Goal: Transaction & Acquisition: Purchase product/service

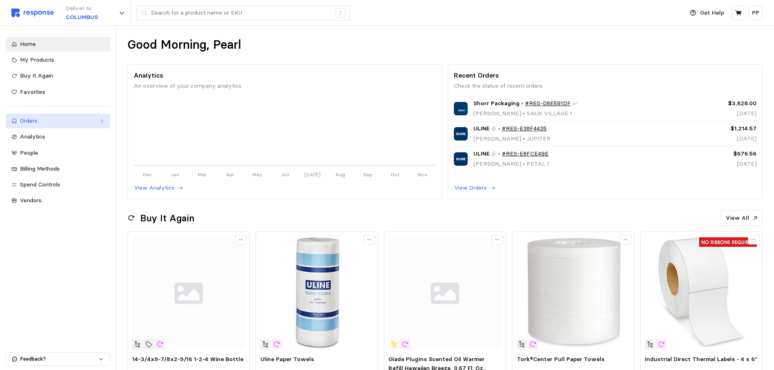
click at [87, 127] on link "Orders" at bounding box center [58, 121] width 104 height 15
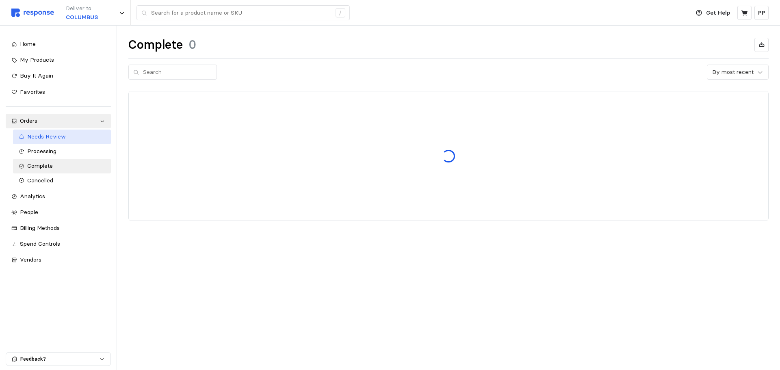
click at [71, 135] on div "Needs Review" at bounding box center [66, 136] width 78 height 9
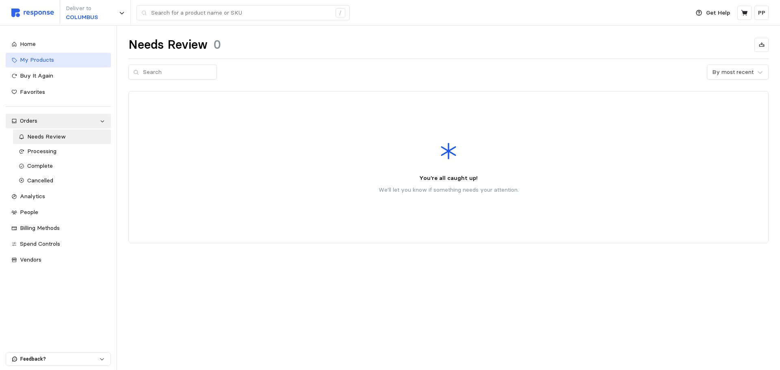
click at [69, 66] on link "My Products" at bounding box center [58, 60] width 105 height 15
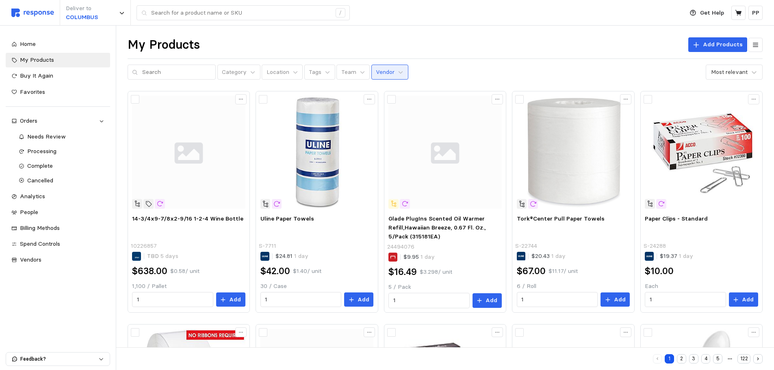
click at [371, 78] on button "Vendor" at bounding box center [389, 72] width 37 height 15
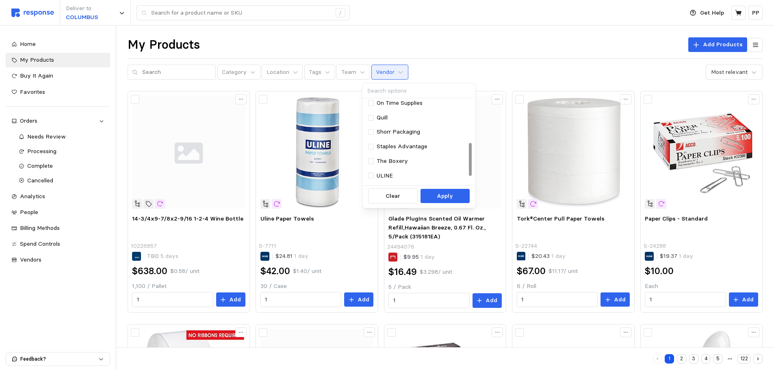
scroll to position [122, 0]
click at [367, 127] on div "Shorr Packaging" at bounding box center [418, 130] width 109 height 15
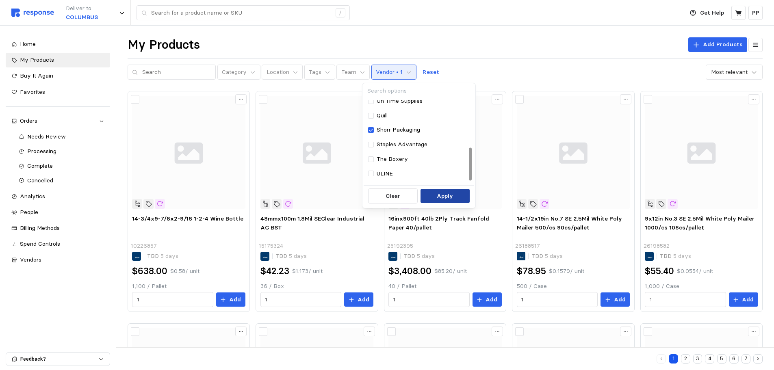
click at [435, 196] on button "Apply" at bounding box center [445, 196] width 49 height 15
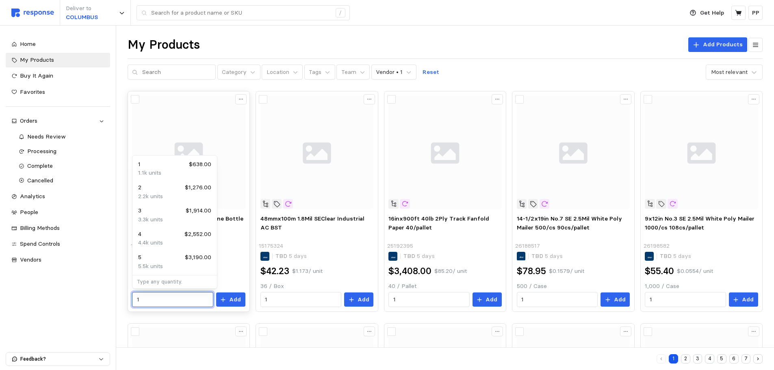
click at [174, 301] on input "1" at bounding box center [173, 300] width 72 height 15
click at [175, 260] on div "5 $3,190.00" at bounding box center [174, 257] width 73 height 9
type input "5"
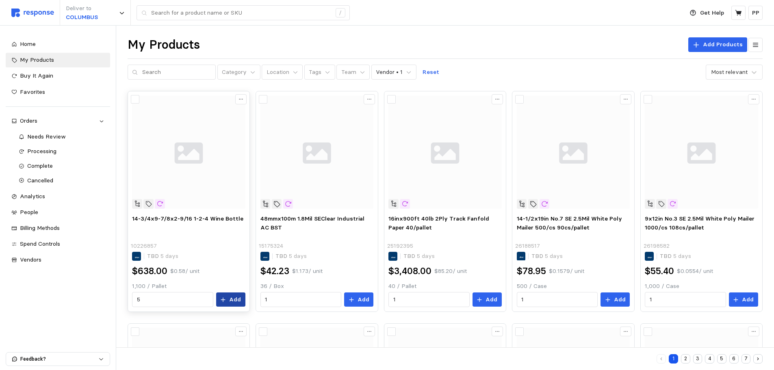
click at [234, 306] on button "Add" at bounding box center [230, 300] width 29 height 15
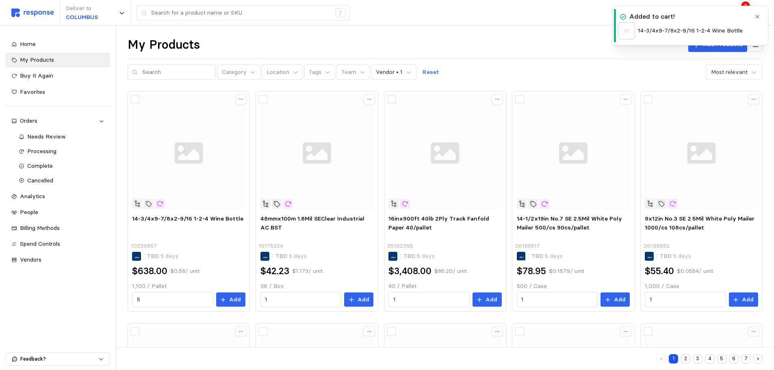
click at [545, 38] on div "My Products Add Products" at bounding box center [445, 45] width 635 height 16
click at [761, 16] on button "button" at bounding box center [758, 17] width 10 height 10
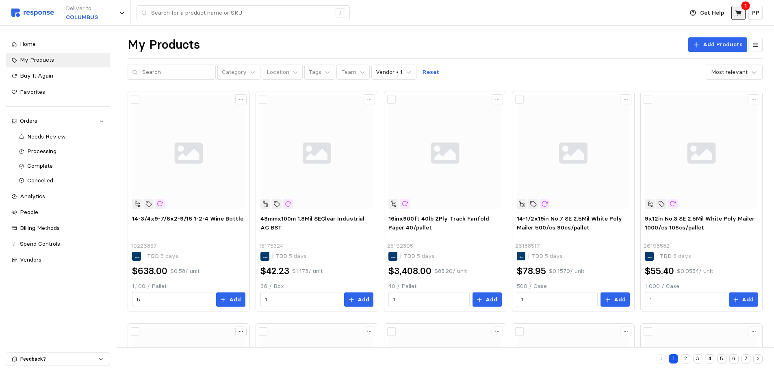
click at [742, 14] on button at bounding box center [738, 13] width 14 height 14
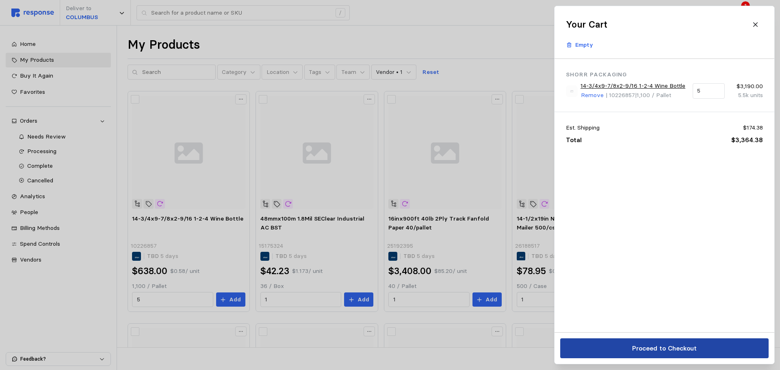
click at [659, 347] on p "Proceed to Checkout" at bounding box center [664, 348] width 65 height 10
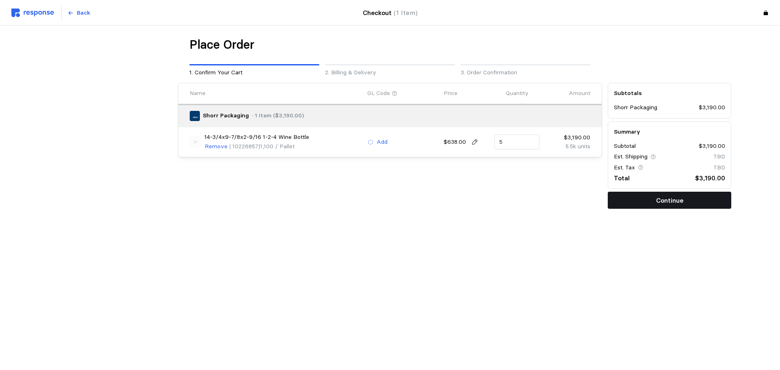
click at [655, 201] on button "Continue" at bounding box center [670, 200] width 124 height 17
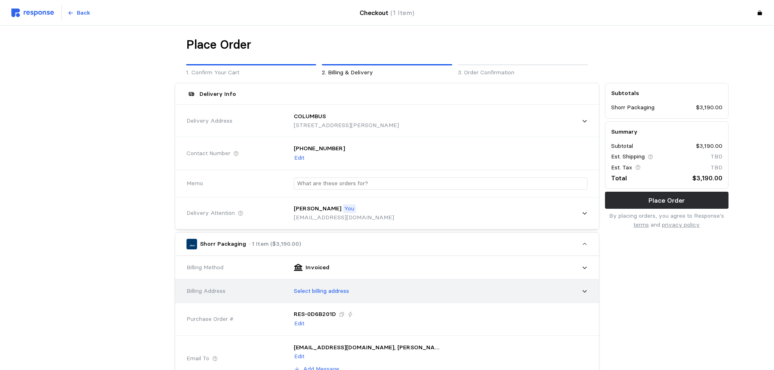
click at [337, 285] on div "Select billing address" at bounding box center [437, 291] width 299 height 20
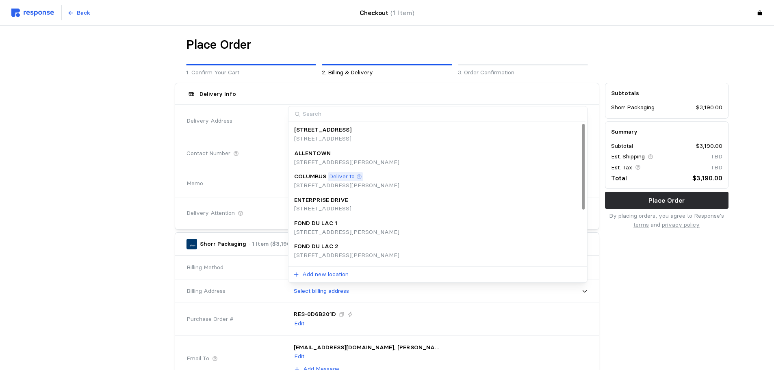
click at [353, 182] on p "[STREET_ADDRESS][PERSON_NAME]" at bounding box center [346, 185] width 105 height 9
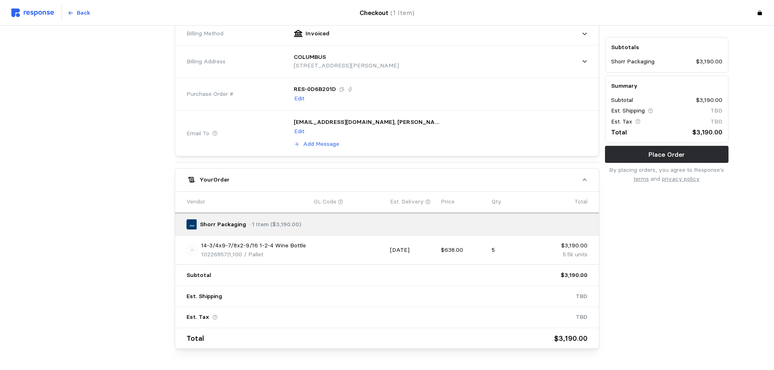
scroll to position [244, 0]
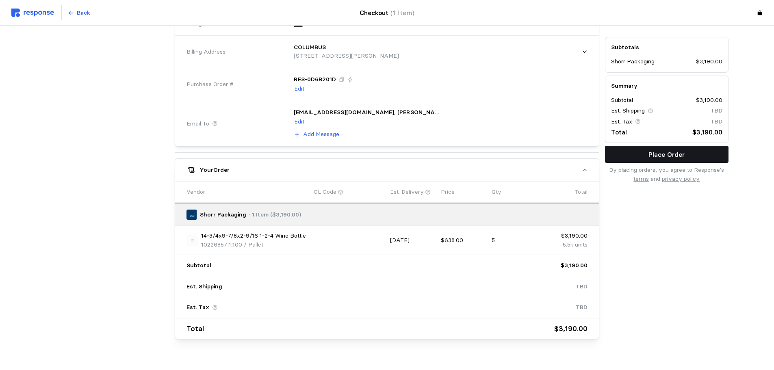
click at [673, 156] on p "Place Order" at bounding box center [666, 155] width 36 height 10
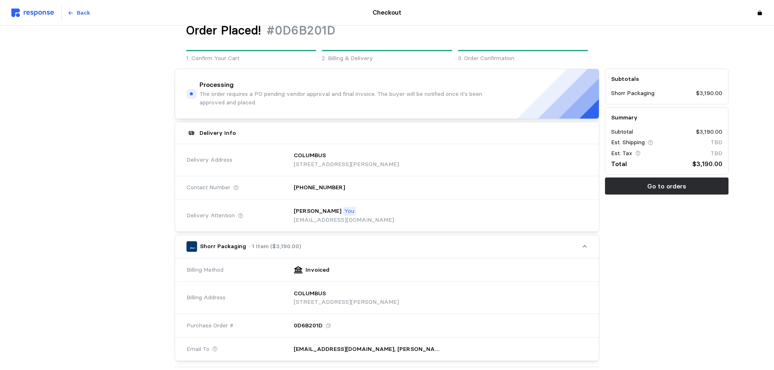
scroll to position [0, 0]
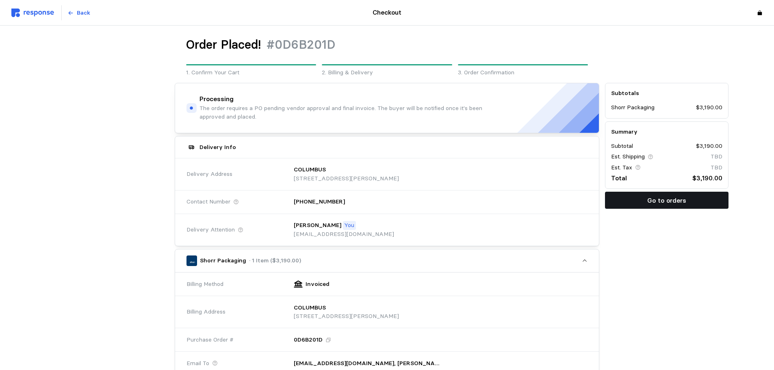
click at [625, 201] on button "Go to orders" at bounding box center [667, 200] width 124 height 17
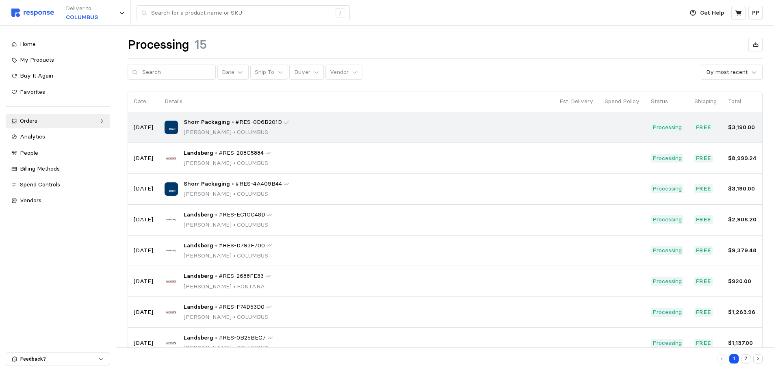
click at [419, 141] on td "Shorr Packaging • #RES-0D6B201D [PERSON_NAME] • [GEOGRAPHIC_DATA]" at bounding box center [356, 127] width 395 height 31
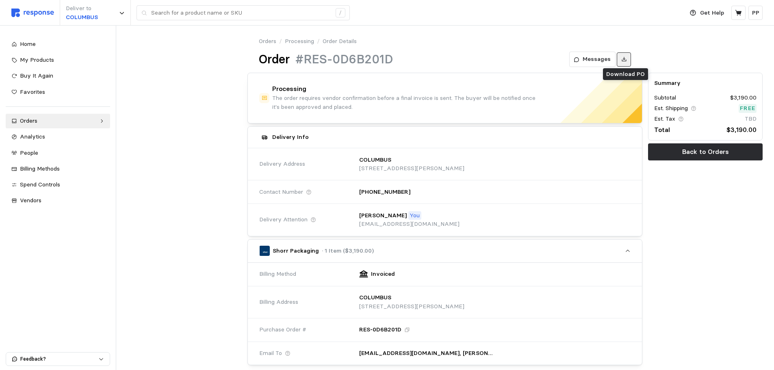
click at [624, 59] on icon at bounding box center [624, 59] width 6 height 6
click at [34, 47] on span "Home" at bounding box center [28, 43] width 16 height 7
